Goal: Use online tool/utility

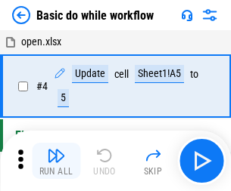
click at [56, 161] on img "button" at bounding box center [56, 156] width 18 height 18
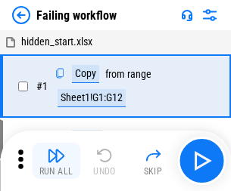
click at [56, 161] on img "button" at bounding box center [56, 156] width 18 height 18
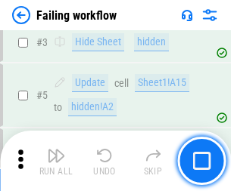
scroll to position [321, 0]
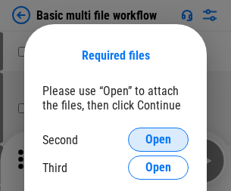
click at [158, 140] on span "Open" at bounding box center [158, 140] width 26 height 12
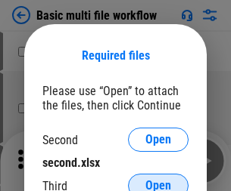
click at [158, 180] on span "Open" at bounding box center [158, 186] width 26 height 12
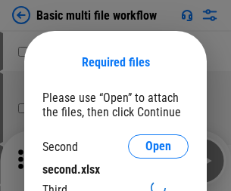
scroll to position [7, 0]
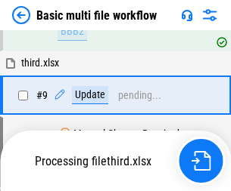
scroll to position [527, 0]
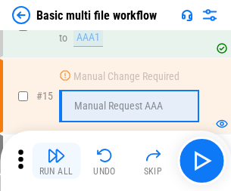
click at [56, 161] on img "button" at bounding box center [56, 156] width 18 height 18
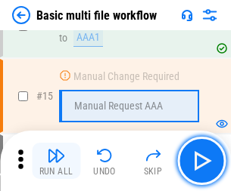
scroll to position [1007, 0]
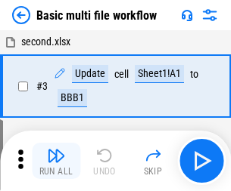
click at [56, 161] on img "button" at bounding box center [56, 156] width 18 height 18
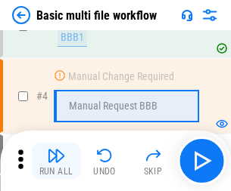
click at [56, 161] on img "button" at bounding box center [56, 156] width 18 height 18
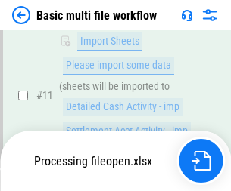
scroll to position [709, 0]
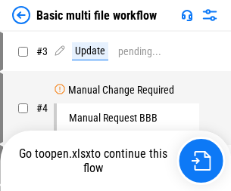
scroll to position [61, 0]
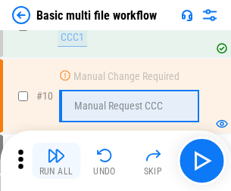
click at [56, 161] on img "button" at bounding box center [56, 156] width 18 height 18
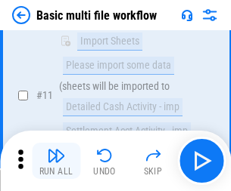
click at [56, 161] on img "button" at bounding box center [56, 156] width 18 height 18
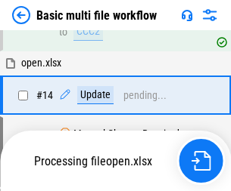
scroll to position [791, 0]
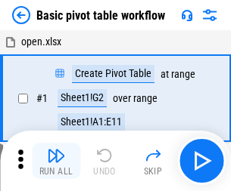
click at [56, 161] on img "button" at bounding box center [56, 156] width 18 height 18
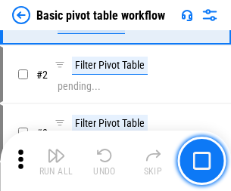
scroll to position [362, 0]
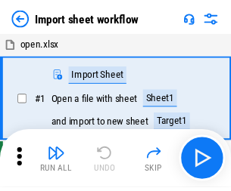
scroll to position [5, 0]
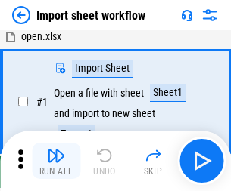
click at [56, 161] on img "button" at bounding box center [56, 156] width 18 height 18
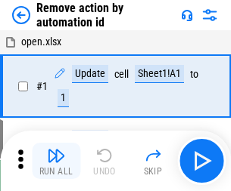
click at [56, 161] on img "button" at bounding box center [56, 156] width 18 height 18
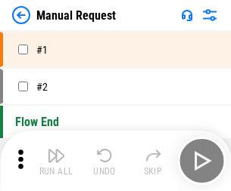
click at [56, 161] on img "button" at bounding box center [56, 156] width 18 height 18
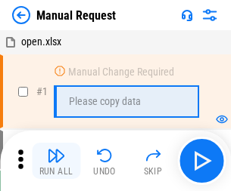
click at [56, 161] on img "button" at bounding box center [56, 156] width 18 height 18
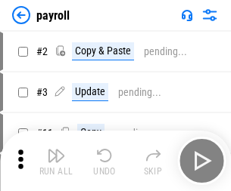
click at [56, 161] on img "button" at bounding box center [56, 156] width 18 height 18
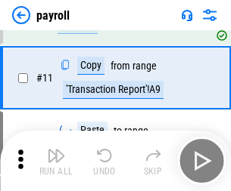
scroll to position [110, 0]
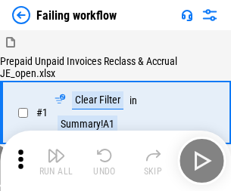
click at [56, 161] on img "button" at bounding box center [56, 156] width 18 height 18
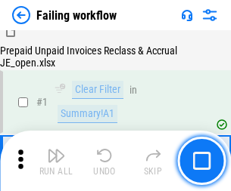
scroll to position [244, 0]
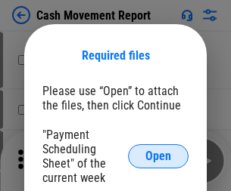
click at [158, 157] on span "Open" at bounding box center [158, 157] width 26 height 12
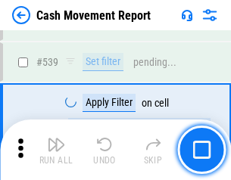
scroll to position [6715, 0]
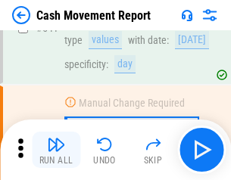
click at [56, 150] on img "button" at bounding box center [56, 144] width 18 height 18
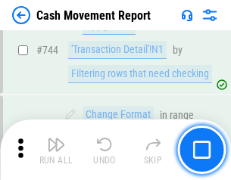
scroll to position [8058, 0]
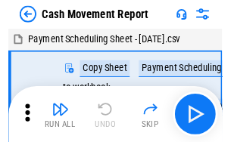
scroll to position [27, 0]
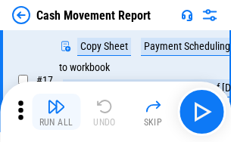
click at [56, 112] on img "button" at bounding box center [56, 107] width 18 height 18
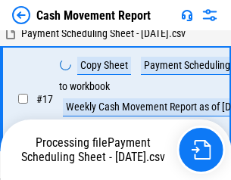
scroll to position [238, 0]
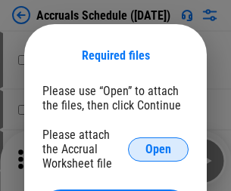
click at [158, 149] on span "Open" at bounding box center [158, 150] width 26 height 12
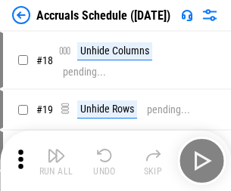
scroll to position [145, 0]
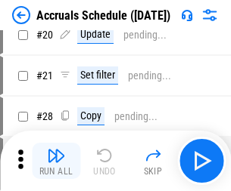
click at [56, 161] on img "button" at bounding box center [56, 156] width 18 height 18
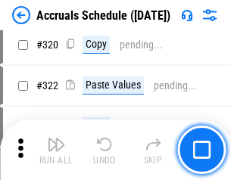
scroll to position [2814, 0]
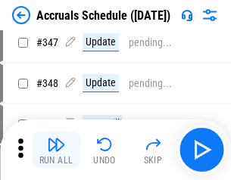
click at [56, 150] on img "button" at bounding box center [56, 144] width 18 height 18
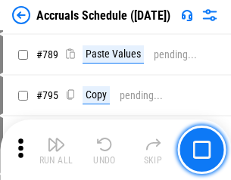
scroll to position [6356, 0]
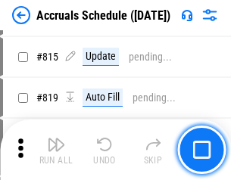
click at [56, 150] on img "button" at bounding box center [56, 144] width 18 height 18
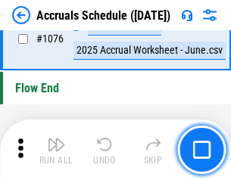
scroll to position [9062, 0]
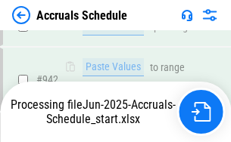
scroll to position [8322, 0]
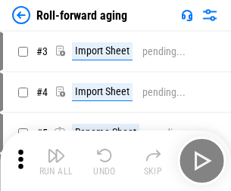
click at [56, 150] on img "button" at bounding box center [56, 156] width 18 height 18
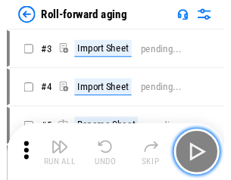
scroll to position [2, 0]
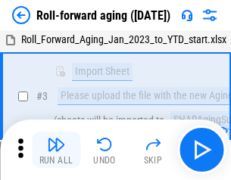
click at [56, 150] on img "button" at bounding box center [56, 144] width 18 height 18
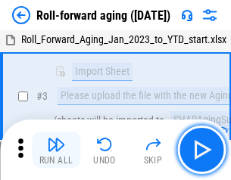
scroll to position [98, 0]
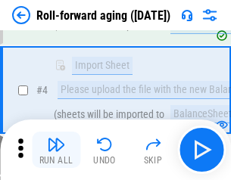
click at [56, 150] on img "button" at bounding box center [56, 144] width 18 height 18
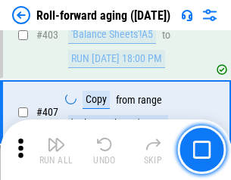
scroll to position [5246, 0]
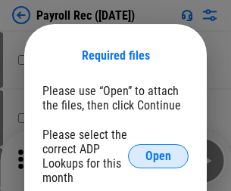
click at [158, 157] on span "Open" at bounding box center [158, 157] width 26 height 12
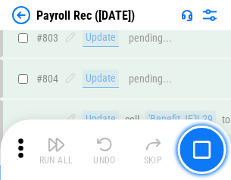
scroll to position [9612, 0]
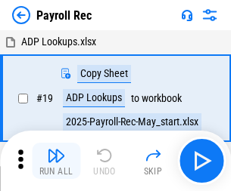
click at [56, 161] on img "button" at bounding box center [56, 156] width 18 height 18
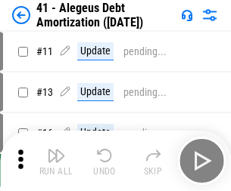
click at [56, 161] on img "button" at bounding box center [56, 156] width 18 height 18
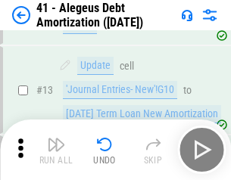
scroll to position [187, 0]
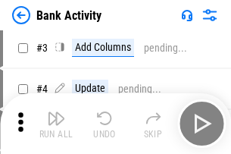
click at [56, 123] on img "button" at bounding box center [56, 118] width 18 height 18
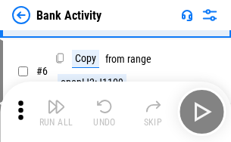
scroll to position [80, 0]
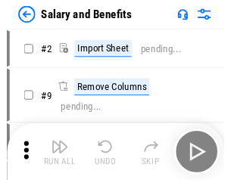
scroll to position [20, 0]
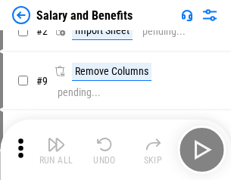
click at [56, 150] on img "button" at bounding box center [56, 144] width 18 height 18
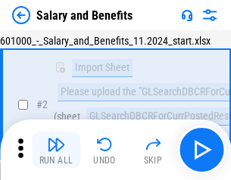
click at [56, 150] on img "button" at bounding box center [56, 144] width 18 height 18
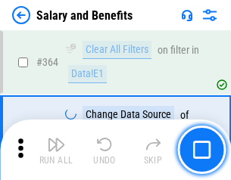
scroll to position [7125, 0]
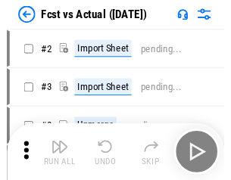
scroll to position [20, 0]
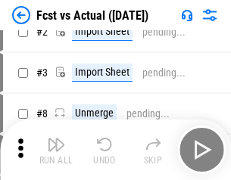
click at [56, 150] on img "button" at bounding box center [56, 144] width 18 height 18
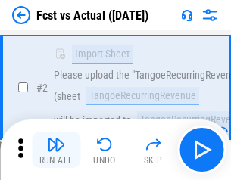
click at [56, 150] on img "button" at bounding box center [56, 144] width 18 height 18
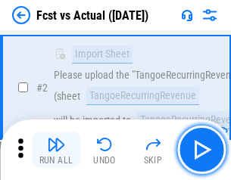
scroll to position [141, 0]
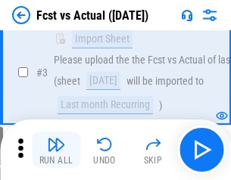
click at [56, 150] on img "button" at bounding box center [56, 144] width 18 height 18
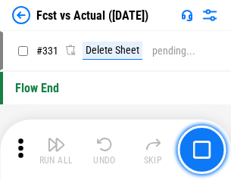
scroll to position [7242, 0]
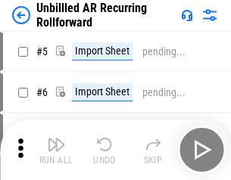
scroll to position [33, 0]
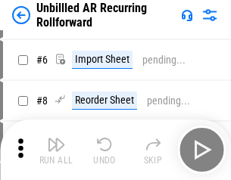
click at [56, 150] on img "button" at bounding box center [56, 144] width 18 height 18
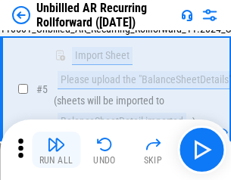
click at [56, 150] on img "button" at bounding box center [56, 144] width 18 height 18
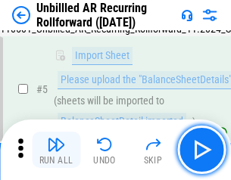
scroll to position [142, 0]
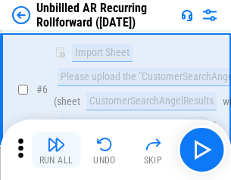
click at [56, 150] on img "button" at bounding box center [56, 144] width 18 height 18
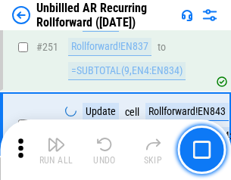
scroll to position [5139, 0]
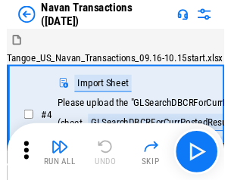
scroll to position [24, 0]
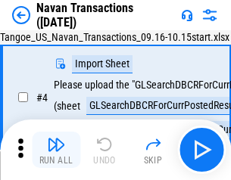
click at [56, 150] on img "button" at bounding box center [56, 144] width 18 height 18
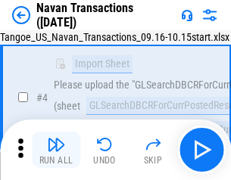
click at [56, 150] on img "button" at bounding box center [56, 144] width 18 height 18
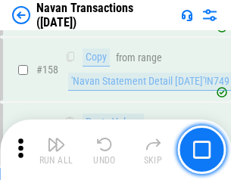
scroll to position [4905, 0]
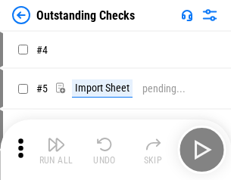
click at [56, 150] on img "button" at bounding box center [56, 144] width 18 height 18
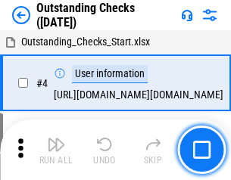
scroll to position [64, 0]
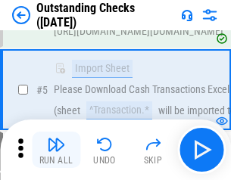
click at [56, 150] on img "button" at bounding box center [56, 144] width 18 height 18
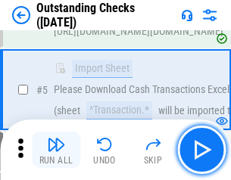
scroll to position [158, 0]
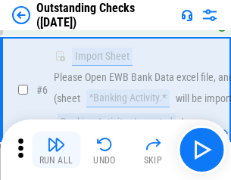
click at [56, 150] on img "button" at bounding box center [56, 144] width 18 height 18
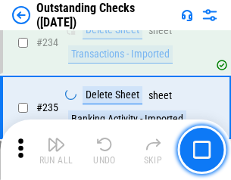
scroll to position [4594, 0]
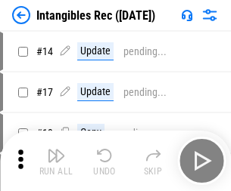
click at [56, 161] on img "button" at bounding box center [56, 156] width 18 height 18
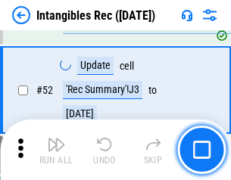
scroll to position [589, 0]
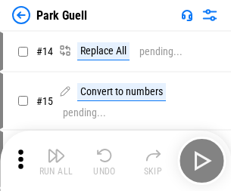
click at [56, 150] on img "button" at bounding box center [56, 156] width 18 height 18
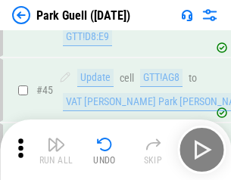
scroll to position [1892, 0]
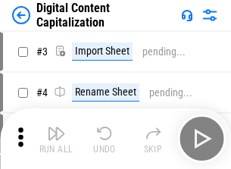
click at [56, 127] on img "button" at bounding box center [56, 133] width 18 height 18
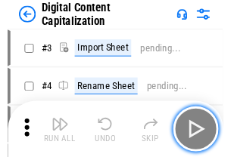
scroll to position [44, 0]
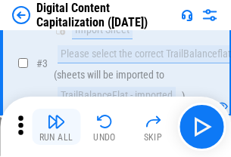
click at [56, 127] on img "button" at bounding box center [56, 122] width 18 height 18
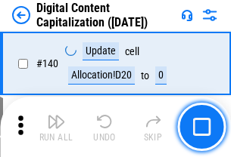
scroll to position [1605, 0]
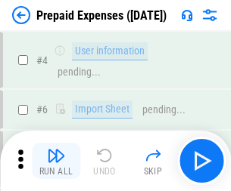
click at [56, 150] on img "button" at bounding box center [56, 156] width 18 height 18
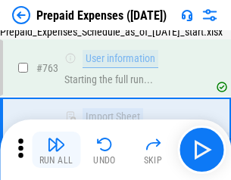
click at [56, 150] on img "button" at bounding box center [56, 144] width 18 height 18
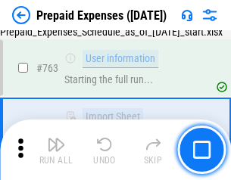
scroll to position [4283, 0]
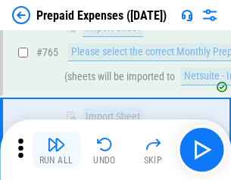
click at [56, 150] on img "button" at bounding box center [56, 144] width 18 height 18
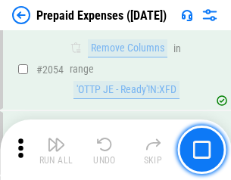
scroll to position [15815, 0]
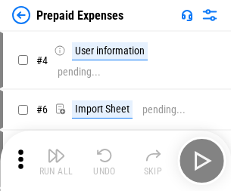
click at [56, 161] on img "button" at bounding box center [56, 156] width 18 height 18
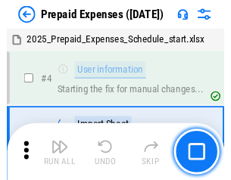
scroll to position [67, 0]
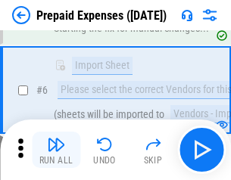
click at [56, 150] on img "button" at bounding box center [56, 144] width 18 height 18
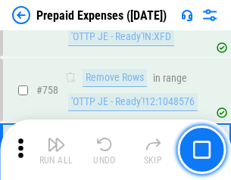
scroll to position [5391, 0]
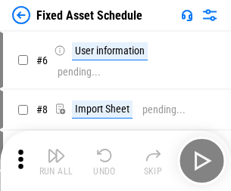
click at [56, 161] on img "button" at bounding box center [56, 156] width 18 height 18
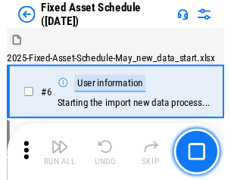
scroll to position [82, 0]
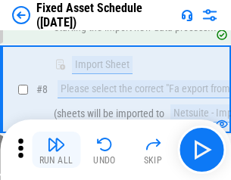
click at [56, 150] on img "button" at bounding box center [56, 144] width 18 height 18
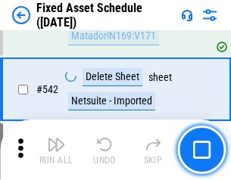
scroll to position [5394, 0]
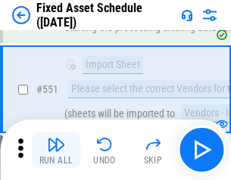
click at [56, 150] on img "button" at bounding box center [56, 144] width 18 height 18
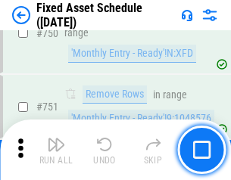
scroll to position [7376, 0]
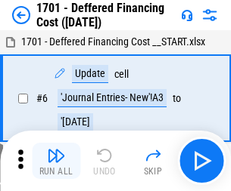
click at [56, 161] on img "button" at bounding box center [56, 156] width 18 height 18
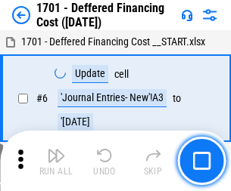
scroll to position [182, 0]
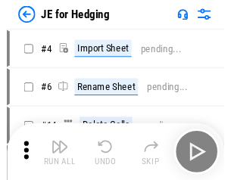
scroll to position [2, 0]
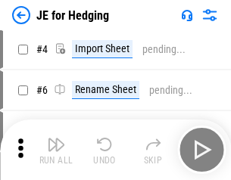
click at [56, 150] on img "button" at bounding box center [56, 144] width 18 height 18
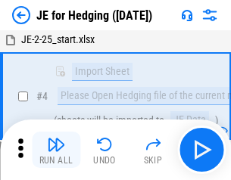
click at [56, 150] on img "button" at bounding box center [56, 144] width 18 height 18
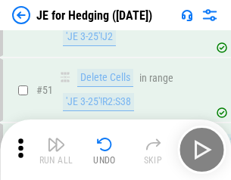
scroll to position [980, 0]
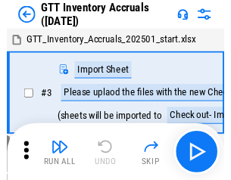
scroll to position [2, 0]
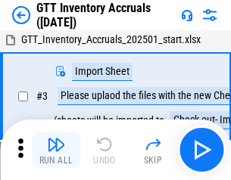
click at [56, 150] on img "button" at bounding box center [56, 144] width 18 height 18
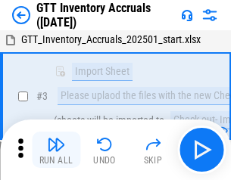
click at [56, 150] on img "button" at bounding box center [56, 144] width 18 height 18
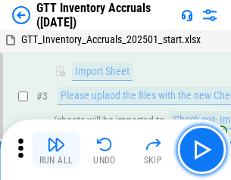
scroll to position [98, 0]
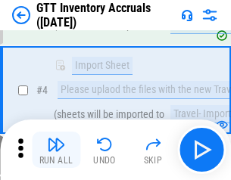
click at [56, 150] on img "button" at bounding box center [56, 144] width 18 height 18
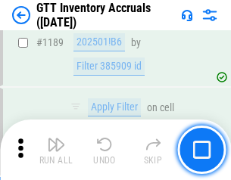
scroll to position [12355, 0]
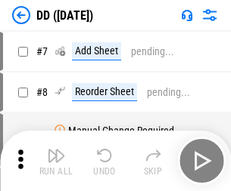
click at [56, 161] on img "button" at bounding box center [56, 156] width 18 height 18
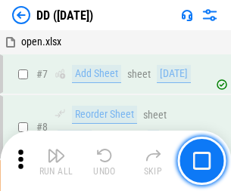
scroll to position [146, 0]
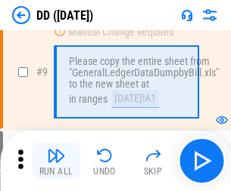
click at [56, 161] on img "button" at bounding box center [56, 156] width 18 height 18
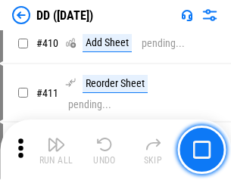
scroll to position [6769, 0]
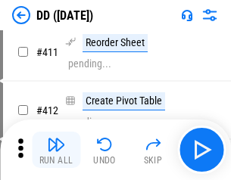
click at [56, 150] on img "button" at bounding box center [56, 144] width 18 height 18
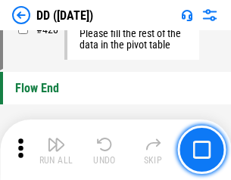
scroll to position [7241, 0]
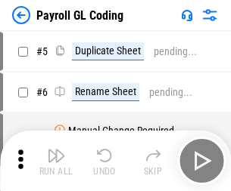
click at [56, 161] on img "button" at bounding box center [56, 156] width 18 height 18
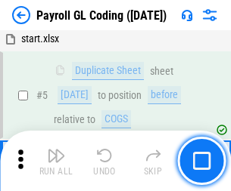
scroll to position [182, 0]
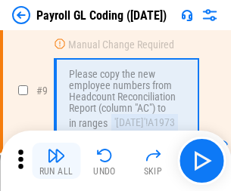
click at [56, 161] on img "button" at bounding box center [56, 156] width 18 height 18
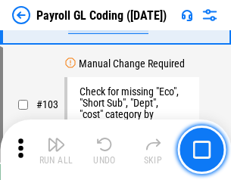
scroll to position [3550, 0]
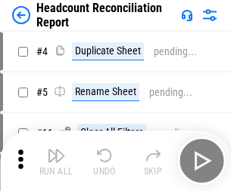
click at [56, 161] on img "button" at bounding box center [56, 156] width 18 height 18
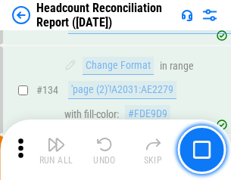
scroll to position [1819, 0]
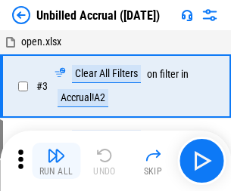
click at [56, 161] on img "button" at bounding box center [56, 156] width 18 height 18
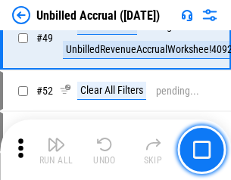
scroll to position [1372, 0]
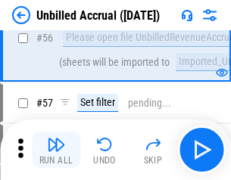
click at [56, 150] on img "button" at bounding box center [56, 144] width 18 height 18
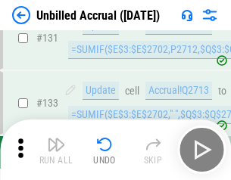
scroll to position [4507, 0]
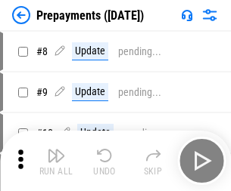
click at [56, 161] on img "button" at bounding box center [56, 156] width 18 height 18
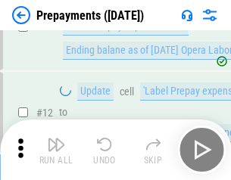
scroll to position [95, 0]
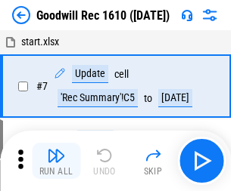
click at [56, 161] on img "button" at bounding box center [56, 156] width 18 height 18
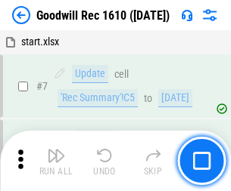
scroll to position [259, 0]
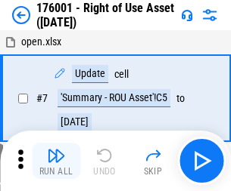
click at [56, 161] on img "button" at bounding box center [56, 156] width 18 height 18
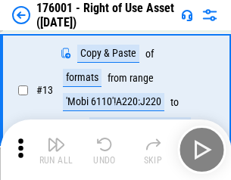
scroll to position [98, 0]
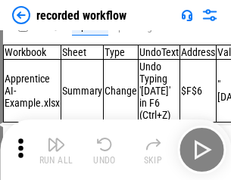
click at [56, 150] on img "button" at bounding box center [56, 144] width 18 height 18
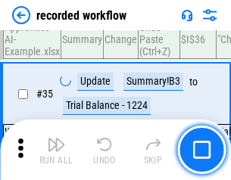
scroll to position [4729, 0]
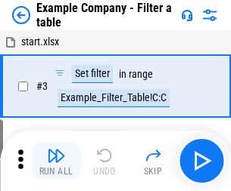
click at [56, 161] on img "button" at bounding box center [56, 156] width 18 height 18
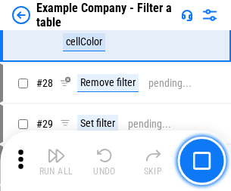
scroll to position [1384, 0]
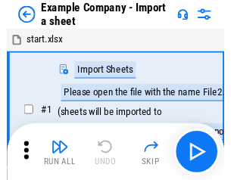
scroll to position [23, 0]
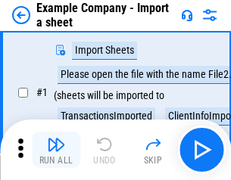
click at [56, 150] on img "button" at bounding box center [56, 144] width 18 height 18
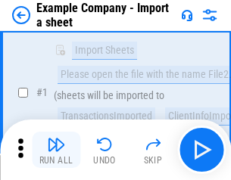
click at [56, 150] on img "button" at bounding box center [56, 144] width 18 height 18
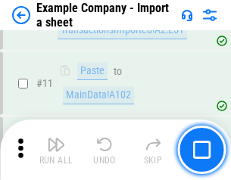
scroll to position [334, 0]
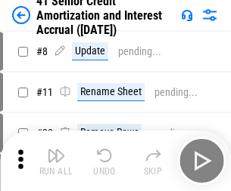
click at [56, 150] on img "button" at bounding box center [56, 156] width 18 height 18
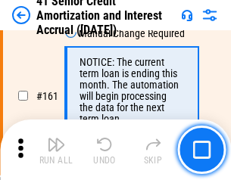
click at [56, 150] on img "button" at bounding box center [56, 144] width 18 height 18
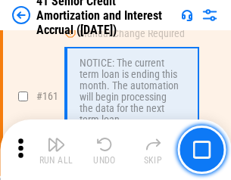
scroll to position [1618, 0]
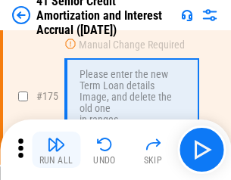
click at [56, 150] on img "button" at bounding box center [56, 144] width 18 height 18
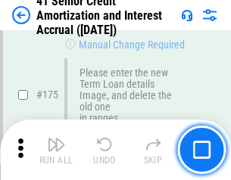
scroll to position [1772, 0]
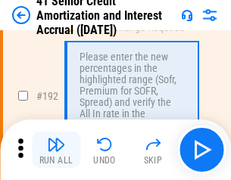
click at [56, 150] on img "button" at bounding box center [56, 144] width 18 height 18
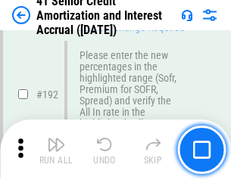
scroll to position [1931, 0]
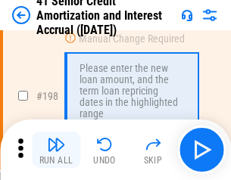
click at [56, 150] on img "button" at bounding box center [56, 144] width 18 height 18
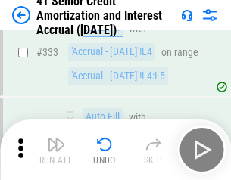
scroll to position [3865, 0]
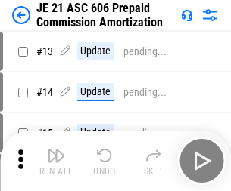
click at [56, 150] on img "button" at bounding box center [56, 156] width 18 height 18
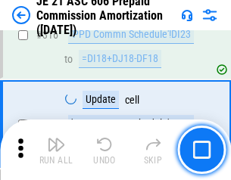
scroll to position [2825, 0]
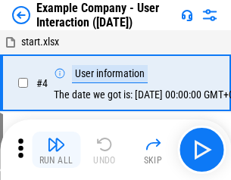
click at [56, 150] on img "button" at bounding box center [56, 144] width 18 height 18
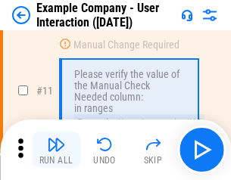
click at [56, 150] on img "button" at bounding box center [56, 144] width 18 height 18
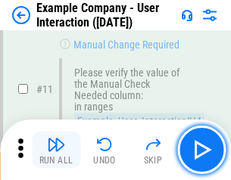
scroll to position [328, 0]
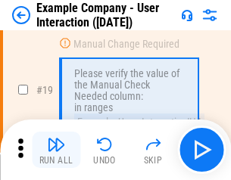
click at [56, 150] on img "button" at bounding box center [56, 144] width 18 height 18
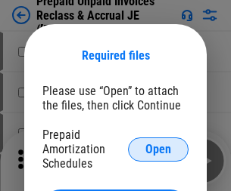
click at [158, 149] on span "Open" at bounding box center [158, 150] width 26 height 12
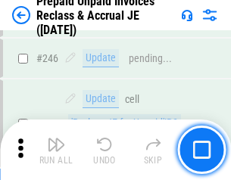
scroll to position [2043, 0]
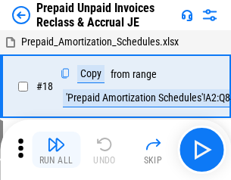
click at [56, 150] on img "button" at bounding box center [56, 144] width 18 height 18
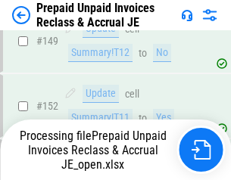
scroll to position [1965, 0]
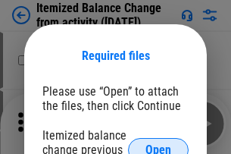
click at [158, 144] on span "Open" at bounding box center [158, 150] width 26 height 12
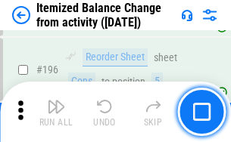
scroll to position [2912, 0]
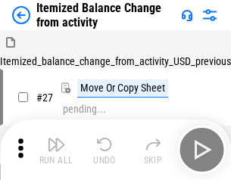
scroll to position [23, 0]
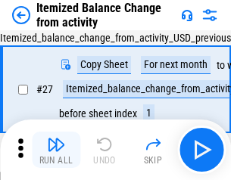
click at [56, 150] on img "button" at bounding box center [56, 144] width 18 height 18
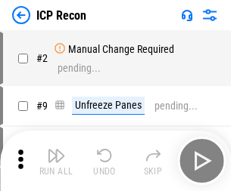
scroll to position [7, 0]
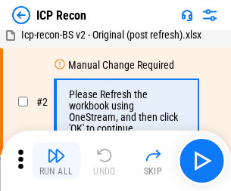
click at [56, 161] on img "button" at bounding box center [56, 156] width 18 height 18
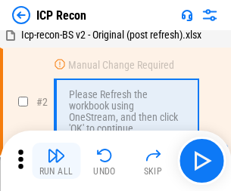
click at [56, 161] on img "button" at bounding box center [56, 156] width 18 height 18
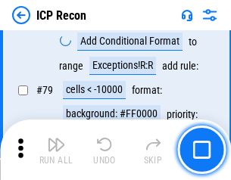
scroll to position [1483, 0]
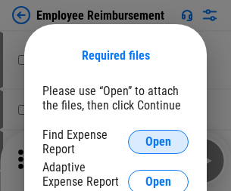
click at [158, 142] on span "Open" at bounding box center [158, 142] width 26 height 12
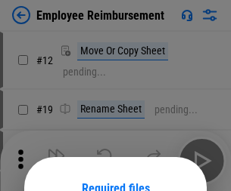
scroll to position [133, 0]
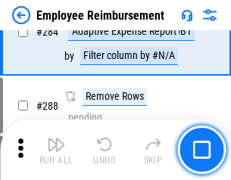
scroll to position [4112, 0]
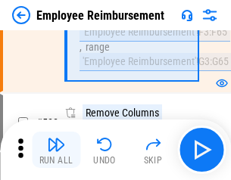
click at [56, 150] on img "button" at bounding box center [56, 144] width 18 height 18
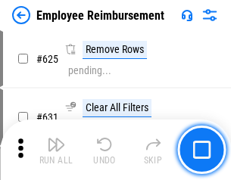
scroll to position [9059, 0]
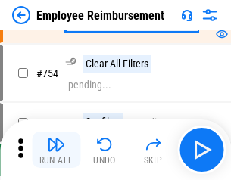
click at [56, 150] on img "button" at bounding box center [56, 144] width 18 height 18
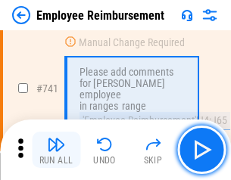
scroll to position [10615, 0]
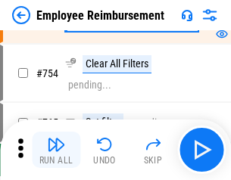
click at [56, 150] on img "button" at bounding box center [56, 144] width 18 height 18
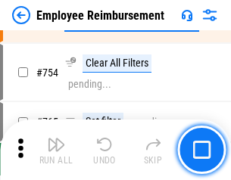
click at [56, 150] on img "button" at bounding box center [56, 144] width 18 height 18
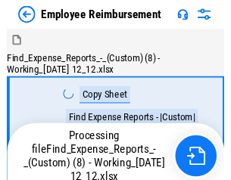
scroll to position [51, 0]
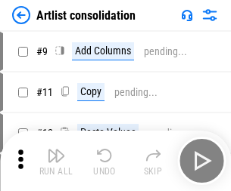
click at [56, 161] on img "button" at bounding box center [56, 156] width 18 height 18
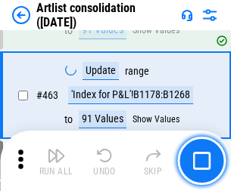
scroll to position [6625, 0]
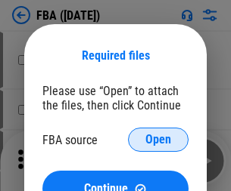
click at [158, 140] on span "Open" at bounding box center [158, 140] width 26 height 12
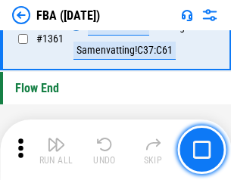
scroll to position [16249, 0]
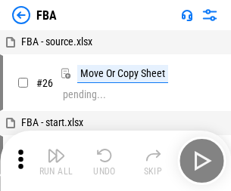
scroll to position [15, 0]
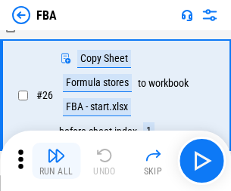
click at [56, 161] on img "button" at bounding box center [56, 156] width 18 height 18
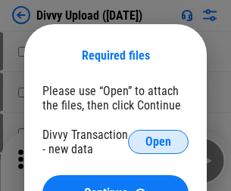
click at [158, 142] on span "Open" at bounding box center [158, 142] width 26 height 12
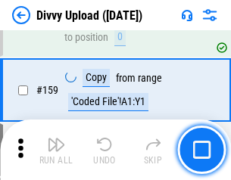
scroll to position [1567, 0]
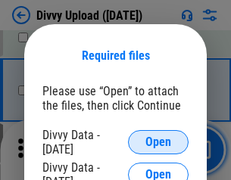
click at [158, 142] on span "Open" at bounding box center [158, 142] width 26 height 12
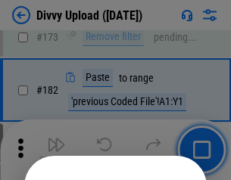
scroll to position [1698, 0]
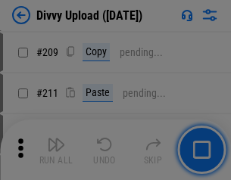
scroll to position [2570, 0]
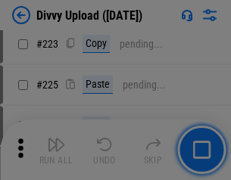
scroll to position [3019, 0]
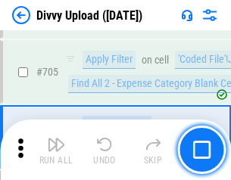
scroll to position [10350, 0]
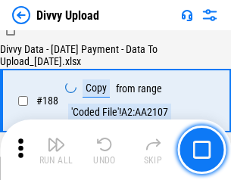
scroll to position [1781, 0]
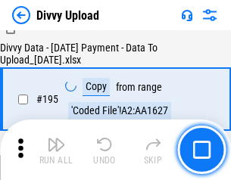
scroll to position [2114, 0]
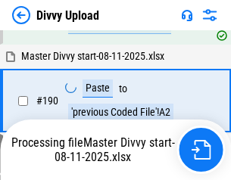
scroll to position [2027, 0]
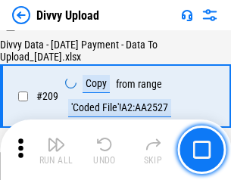
scroll to position [2782, 0]
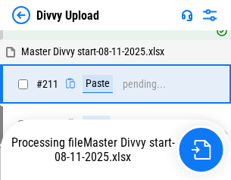
scroll to position [2924, 0]
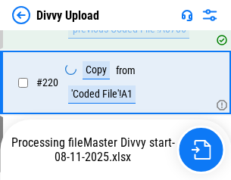
scroll to position [3361, 0]
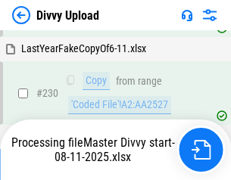
scroll to position [3755, 0]
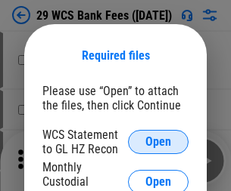
click at [158, 142] on span "Open" at bounding box center [158, 142] width 26 height 12
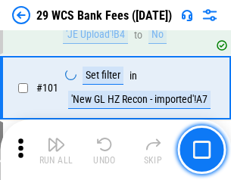
scroll to position [1474, 0]
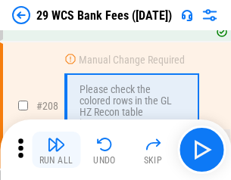
click at [56, 150] on img "button" at bounding box center [56, 144] width 18 height 18
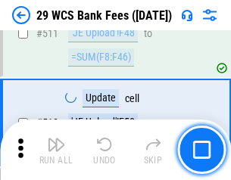
scroll to position [7612, 0]
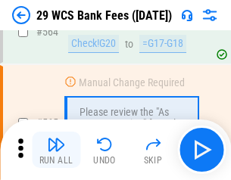
click at [56, 150] on img "button" at bounding box center [56, 144] width 18 height 18
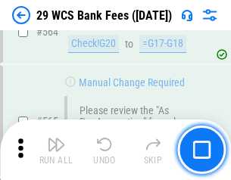
scroll to position [8183, 0]
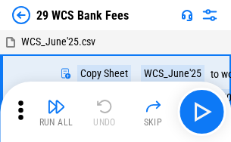
scroll to position [27, 0]
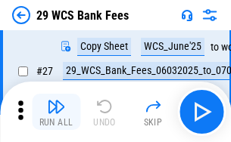
click at [56, 112] on img "button" at bounding box center [56, 107] width 18 height 18
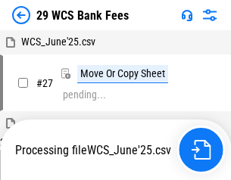
scroll to position [8, 0]
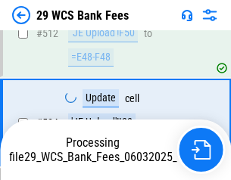
scroll to position [7987, 0]
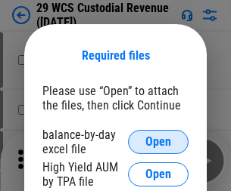
click at [158, 142] on span "Open" at bounding box center [158, 142] width 26 height 12
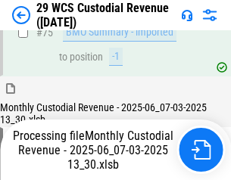
scroll to position [1580, 0]
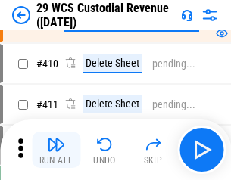
click at [56, 150] on img "button" at bounding box center [56, 144] width 18 height 18
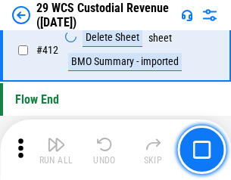
scroll to position [7226, 0]
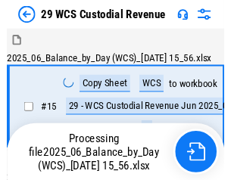
scroll to position [36, 0]
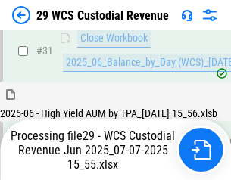
scroll to position [777, 0]
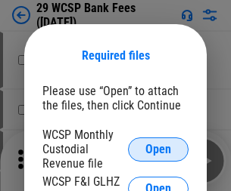
click at [158, 149] on span "Open" at bounding box center [158, 150] width 26 height 12
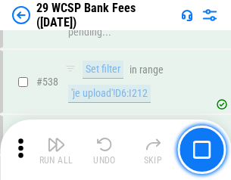
scroll to position [5813, 0]
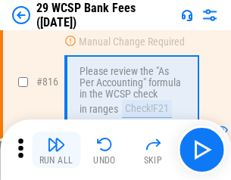
click at [56, 150] on img "button" at bounding box center [56, 144] width 18 height 18
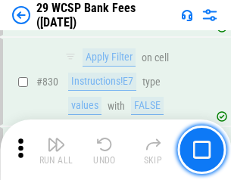
scroll to position [9600, 0]
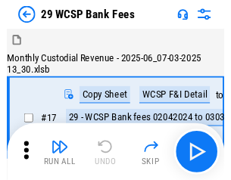
scroll to position [36, 0]
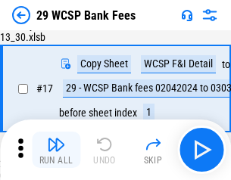
click at [56, 150] on img "button" at bounding box center [56, 144] width 18 height 18
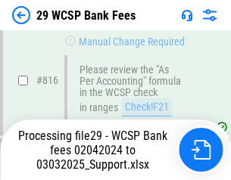
scroll to position [9303, 0]
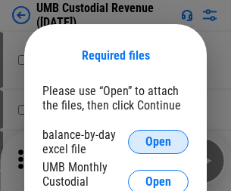
click at [158, 142] on span "Open" at bounding box center [158, 142] width 26 height 12
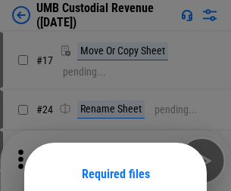
scroll to position [119, 0]
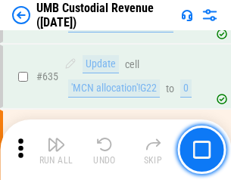
scroll to position [7918, 0]
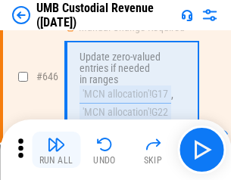
click at [56, 150] on img "button" at bounding box center [56, 144] width 18 height 18
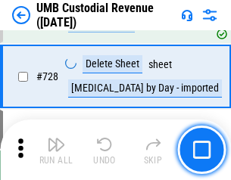
scroll to position [9333, 0]
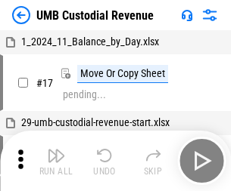
click at [56, 161] on img "button" at bounding box center [56, 156] width 18 height 18
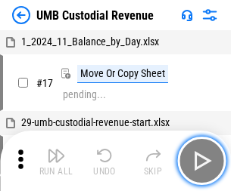
scroll to position [11, 0]
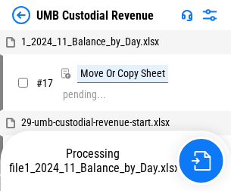
scroll to position [11, 0]
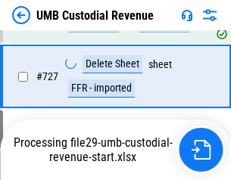
scroll to position [9298, 0]
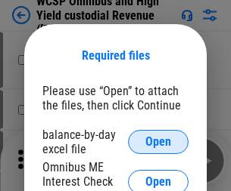
click at [158, 142] on span "Open" at bounding box center [158, 142] width 26 height 12
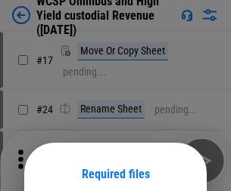
scroll to position [119, 0]
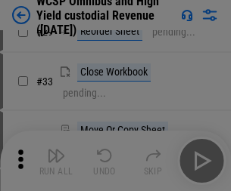
scroll to position [346, 0]
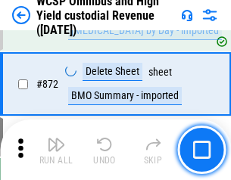
scroll to position [12805, 0]
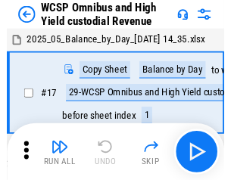
scroll to position [8, 0]
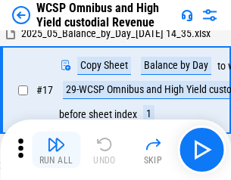
click at [56, 150] on img "button" at bounding box center [56, 144] width 18 height 18
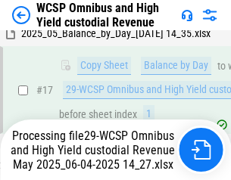
scroll to position [315, 0]
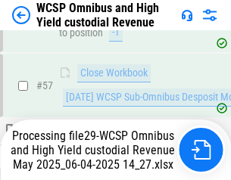
scroll to position [1552, 0]
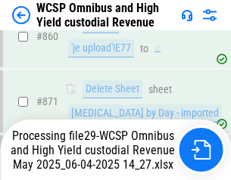
scroll to position [12770, 0]
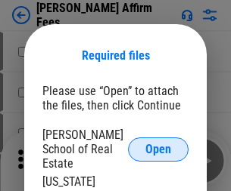
click at [158, 144] on span "Open" at bounding box center [158, 150] width 26 height 12
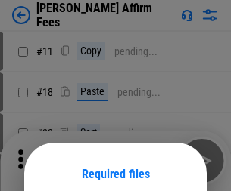
scroll to position [119, 0]
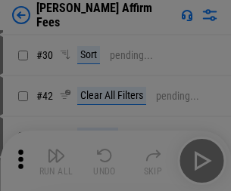
scroll to position [308, 0]
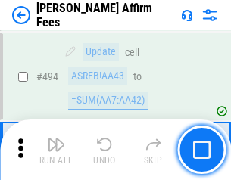
scroll to position [4114, 0]
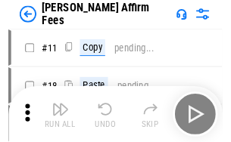
scroll to position [15, 0]
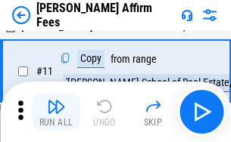
click at [56, 112] on img "button" at bounding box center [56, 107] width 18 height 18
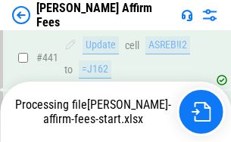
scroll to position [3968, 0]
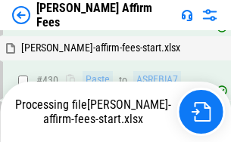
scroll to position [3991, 0]
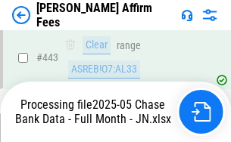
scroll to position [3968, 0]
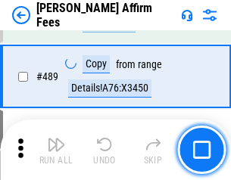
scroll to position [3949, 0]
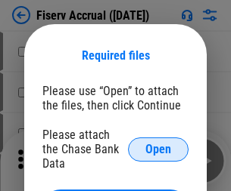
click at [158, 144] on span "Open" at bounding box center [158, 150] width 26 height 12
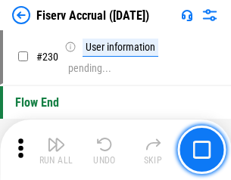
scroll to position [4794, 0]
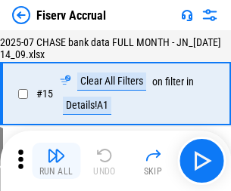
click at [56, 161] on img "button" at bounding box center [56, 156] width 18 height 18
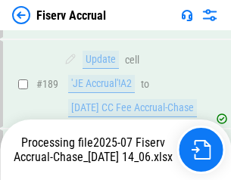
scroll to position [3978, 0]
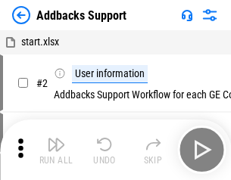
click at [56, 150] on img "button" at bounding box center [56, 144] width 18 height 18
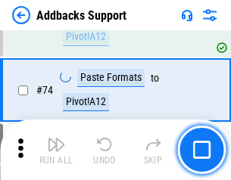
scroll to position [1101, 0]
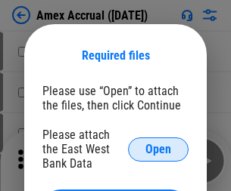
click at [158, 149] on span "Open" at bounding box center [158, 150] width 26 height 12
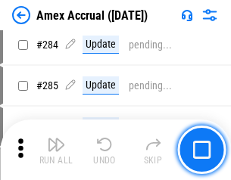
scroll to position [4143, 0]
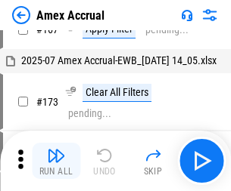
click at [56, 161] on img "button" at bounding box center [56, 156] width 18 height 18
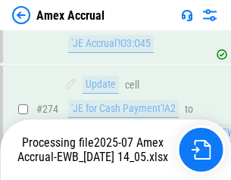
scroll to position [4509, 0]
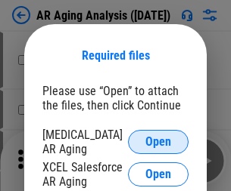
click at [158, 140] on span "Open" at bounding box center [158, 142] width 26 height 12
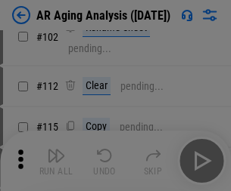
scroll to position [208, 0]
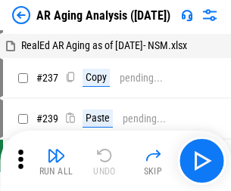
scroll to position [15, 0]
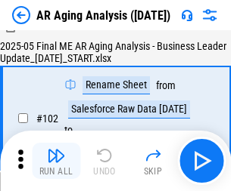
click at [56, 161] on img "button" at bounding box center [56, 156] width 18 height 18
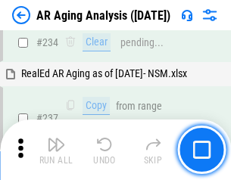
scroll to position [2345, 0]
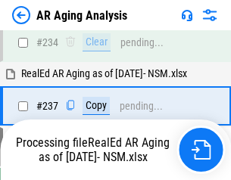
scroll to position [2391, 0]
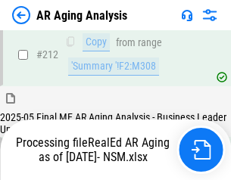
scroll to position [2263, 0]
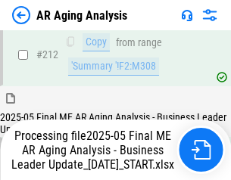
scroll to position [2328, 0]
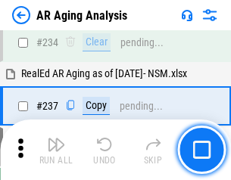
scroll to position [2328, 0]
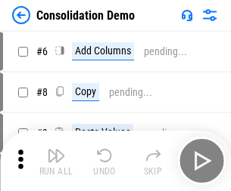
click at [56, 161] on img "button" at bounding box center [56, 156] width 18 height 18
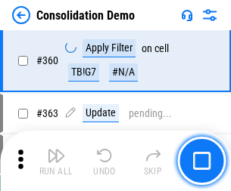
scroll to position [5071, 0]
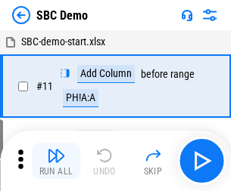
click at [56, 161] on img "button" at bounding box center [56, 156] width 18 height 18
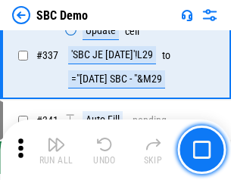
scroll to position [3980, 0]
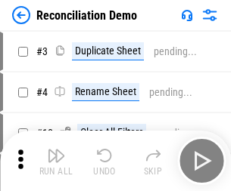
click at [56, 161] on img "button" at bounding box center [56, 156] width 18 height 18
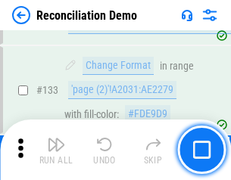
scroll to position [1797, 0]
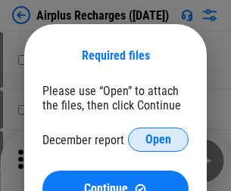
click at [158, 140] on span "Open" at bounding box center [158, 140] width 26 height 12
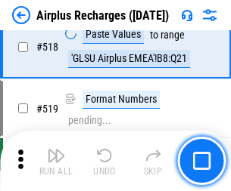
scroll to position [6511, 0]
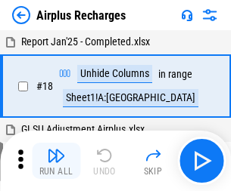
click at [56, 161] on img "button" at bounding box center [56, 156] width 18 height 18
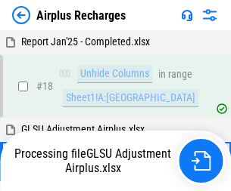
scroll to position [67, 0]
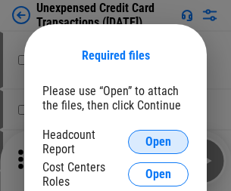
click at [158, 142] on span "Open" at bounding box center [158, 142] width 26 height 12
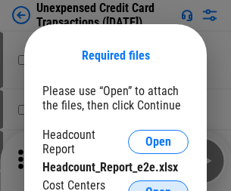
click at [158, 187] on span "Open" at bounding box center [158, 193] width 26 height 12
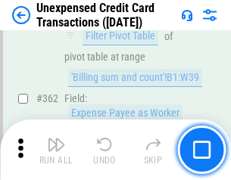
scroll to position [3891, 0]
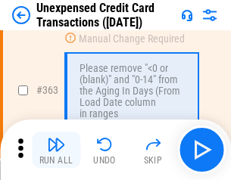
click at [56, 150] on img "button" at bounding box center [56, 144] width 18 height 18
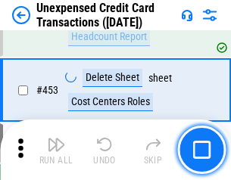
scroll to position [5160, 0]
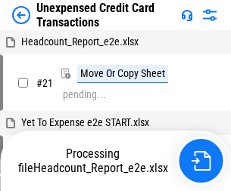
scroll to position [23, 0]
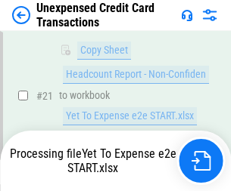
scroll to position [246, 0]
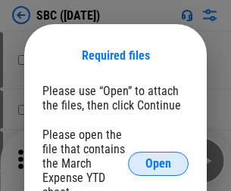
click at [158, 163] on span "Open" at bounding box center [158, 164] width 26 height 12
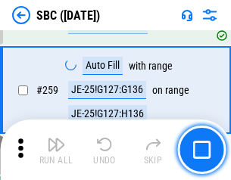
scroll to position [2956, 0]
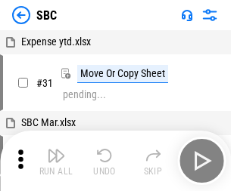
scroll to position [15, 0]
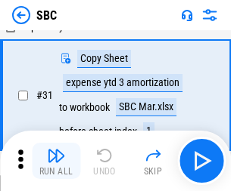
click at [56, 161] on img "button" at bounding box center [56, 156] width 18 height 18
